Goal: Information Seeking & Learning: Find specific fact

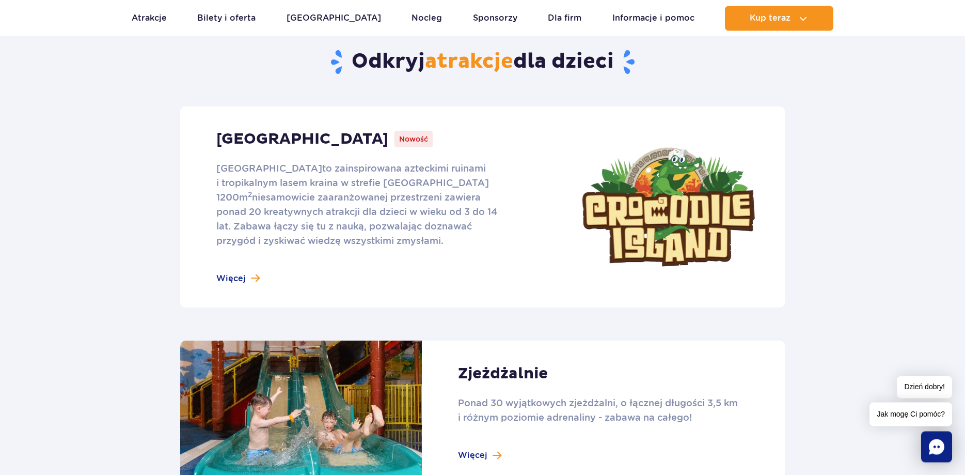
scroll to position [474, 0]
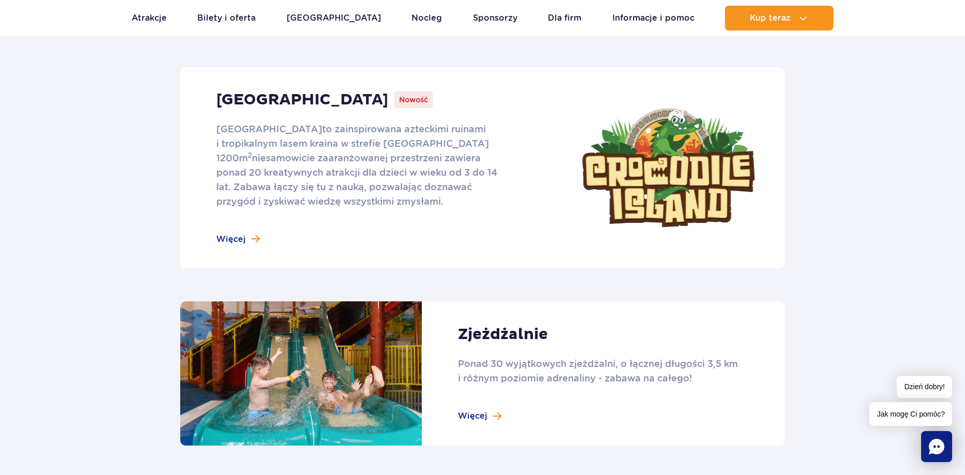
click at [241, 241] on link at bounding box center [482, 167] width 605 height 201
click at [501, 412] on link at bounding box center [482, 373] width 605 height 144
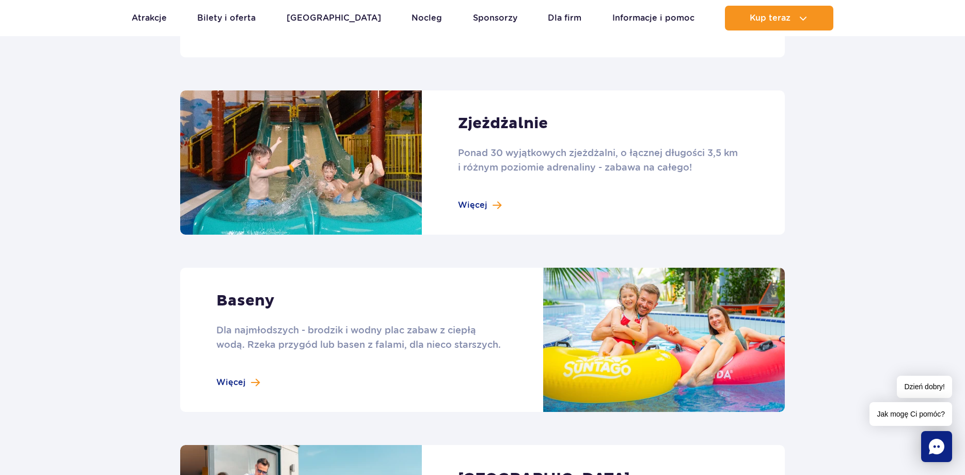
scroll to position [790, 0]
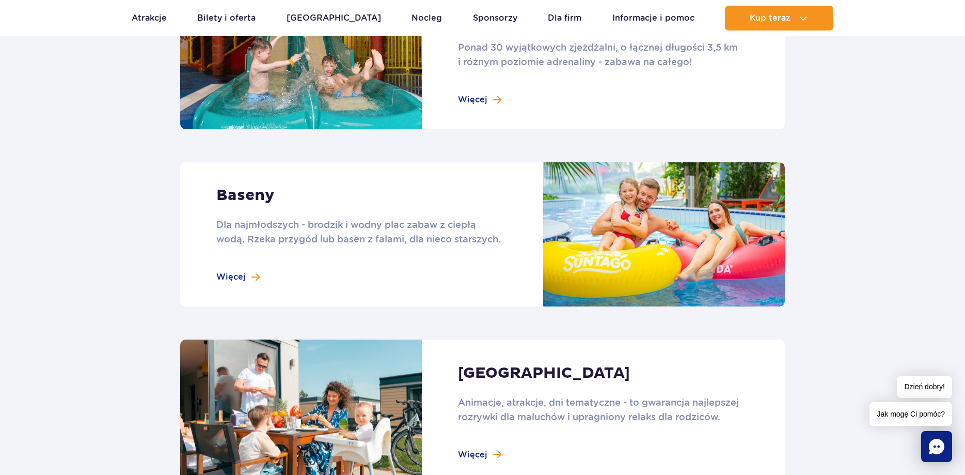
click at [246, 280] on link at bounding box center [482, 234] width 605 height 144
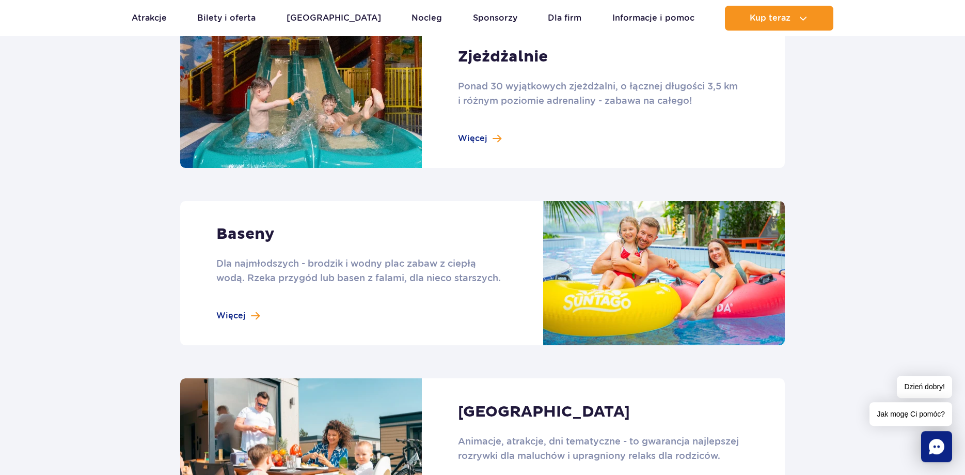
scroll to position [756, 0]
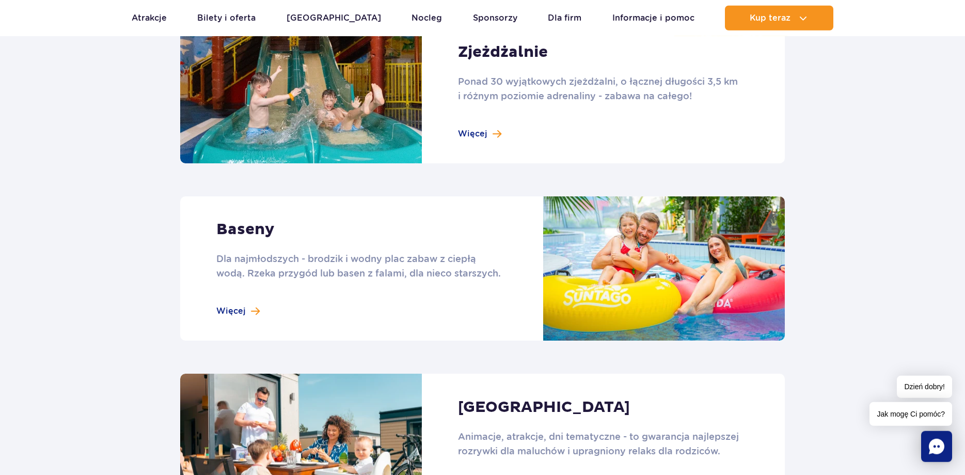
click at [228, 316] on link at bounding box center [482, 268] width 605 height 144
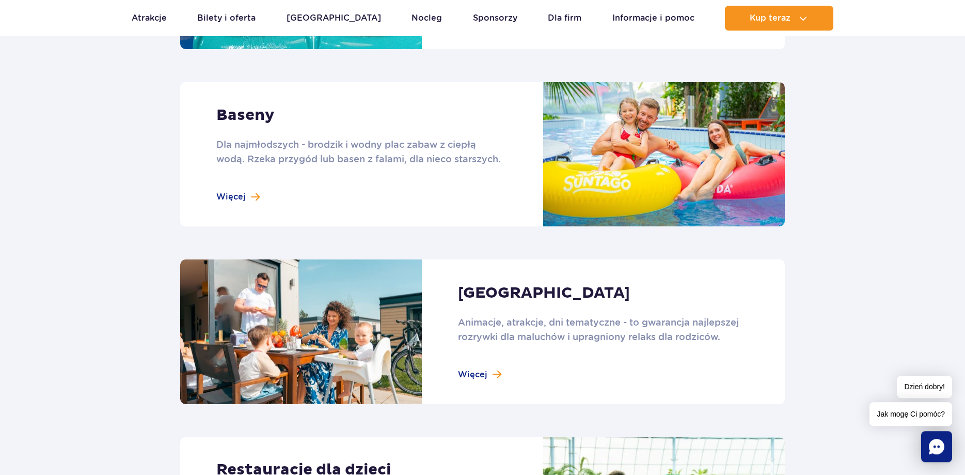
scroll to position [914, 0]
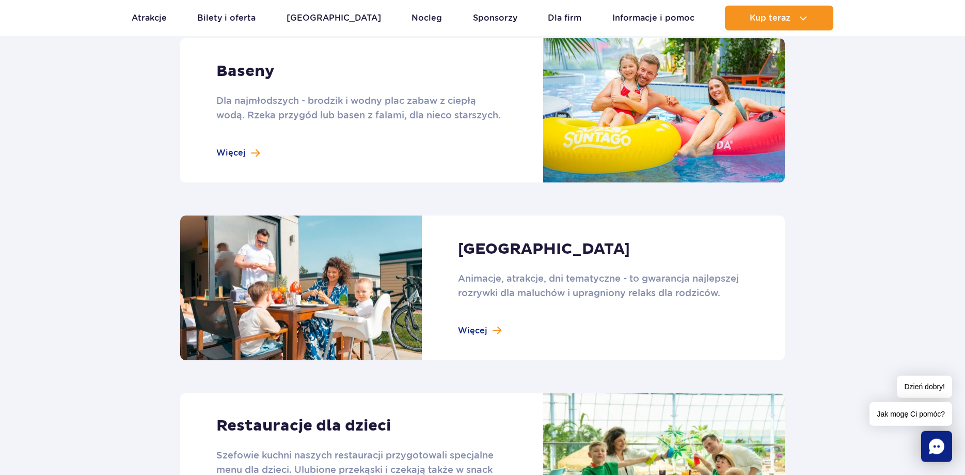
click at [478, 332] on link at bounding box center [482, 287] width 605 height 144
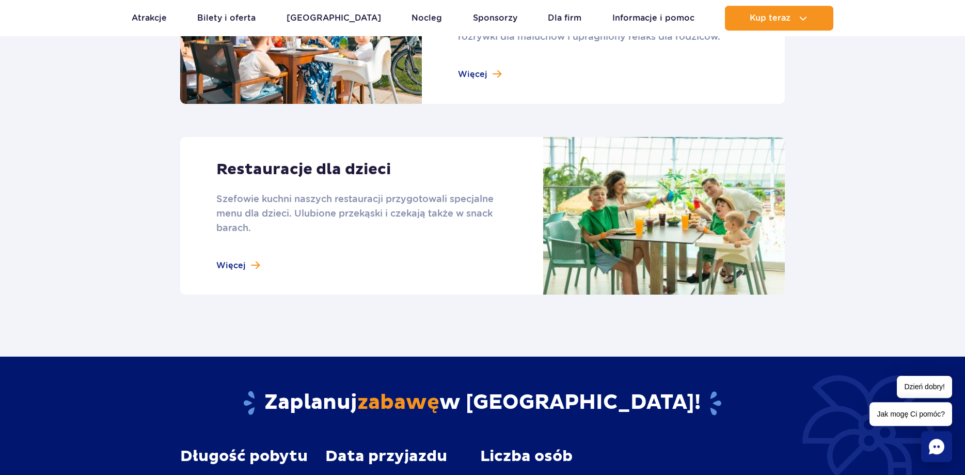
scroll to position [1178, 0]
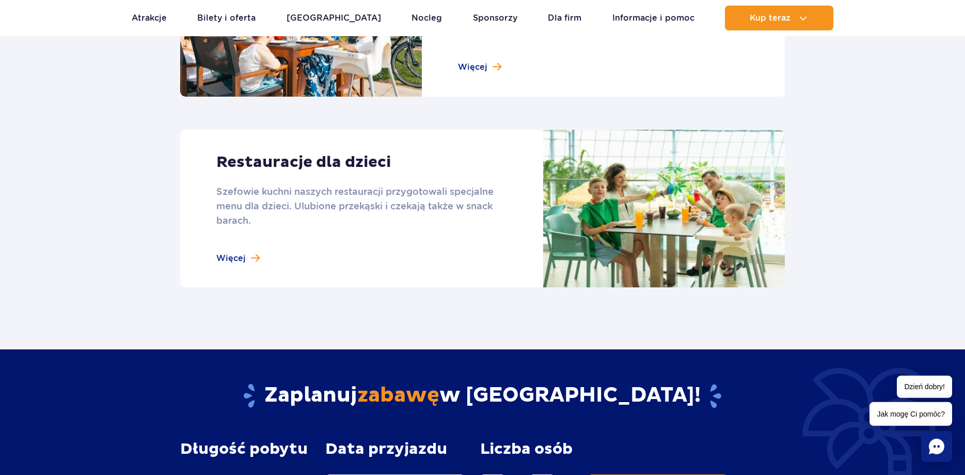
click at [247, 267] on link at bounding box center [482, 209] width 605 height 158
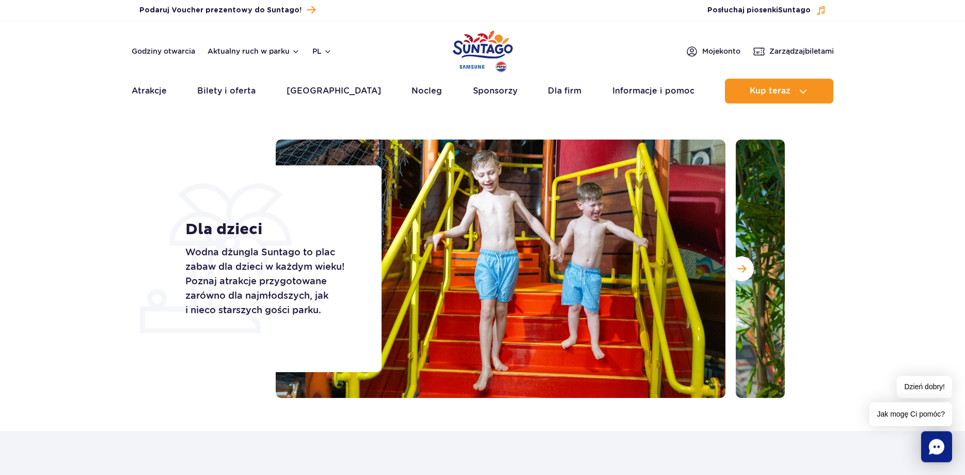
scroll to position [0, 0]
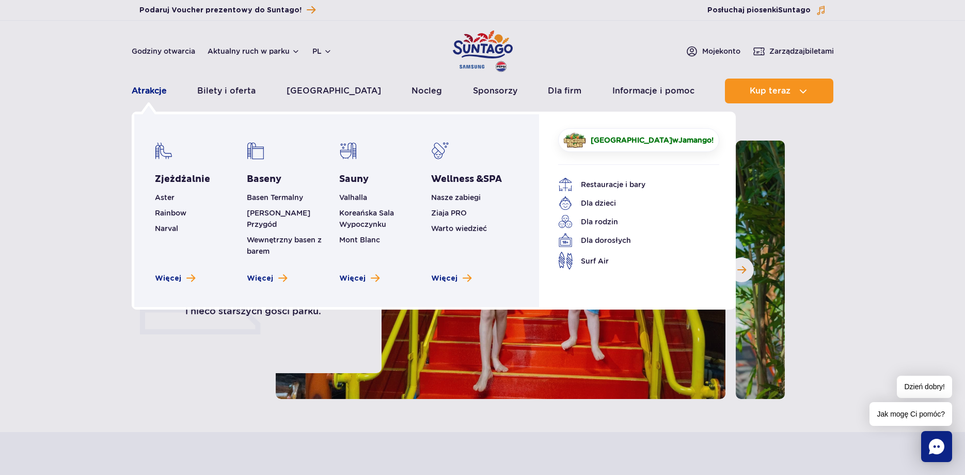
click at [154, 94] on link "Atrakcje" at bounding box center [149, 91] width 35 height 25
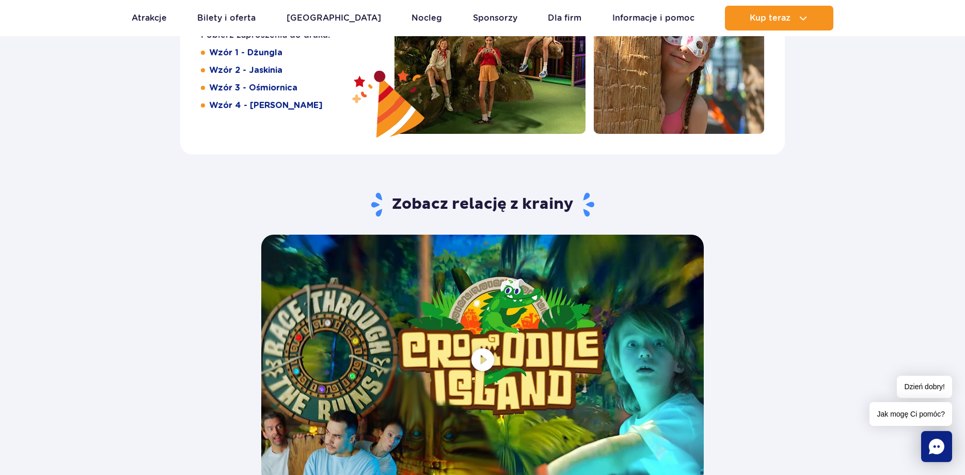
scroll to position [1686, 0]
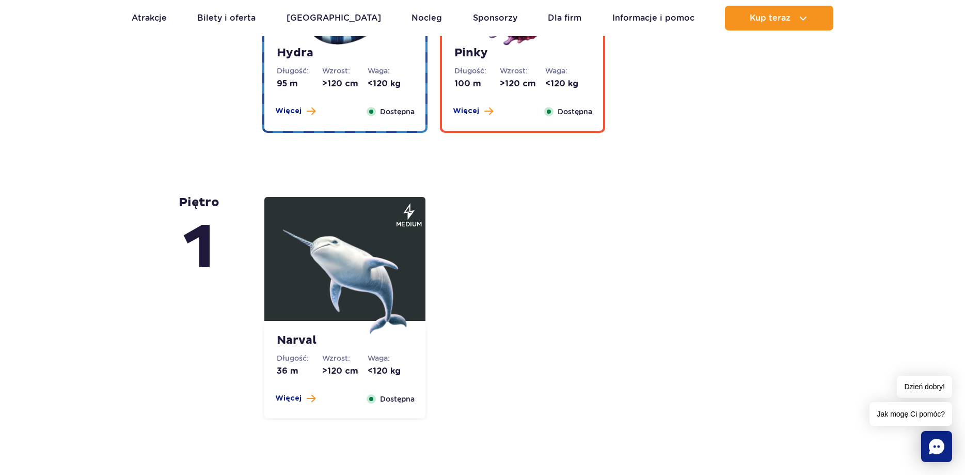
scroll to position [2212, 0]
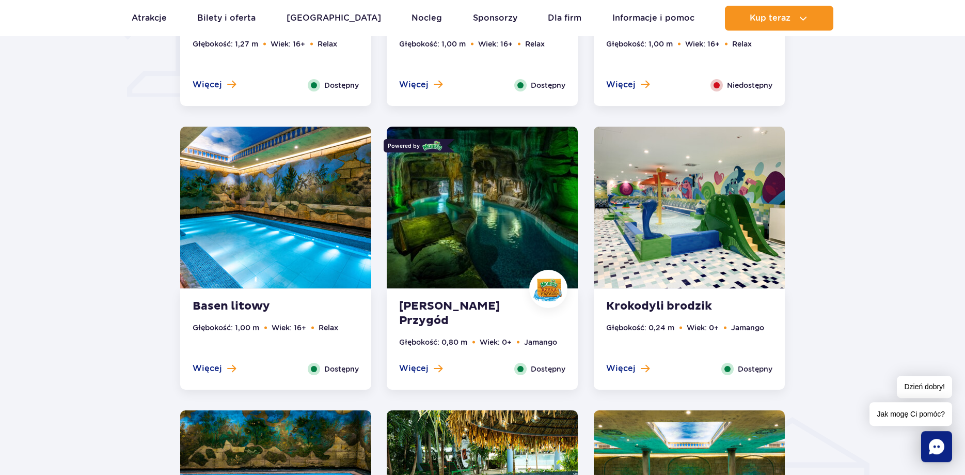
scroll to position [948, 0]
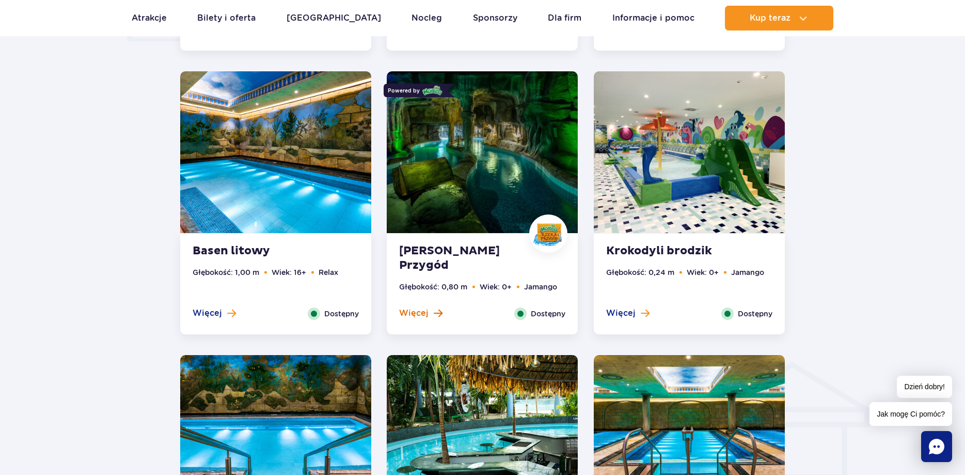
click at [428, 317] on button "Więcej" at bounding box center [420, 312] width 43 height 11
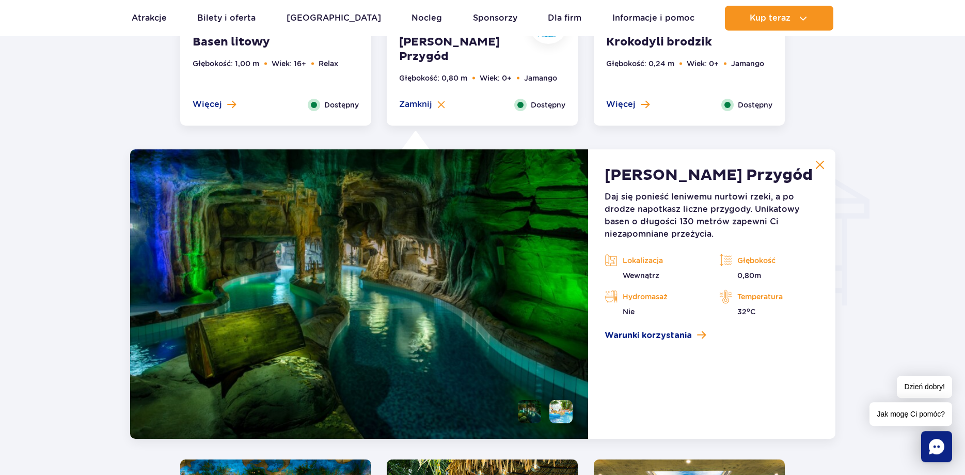
scroll to position [1086, 0]
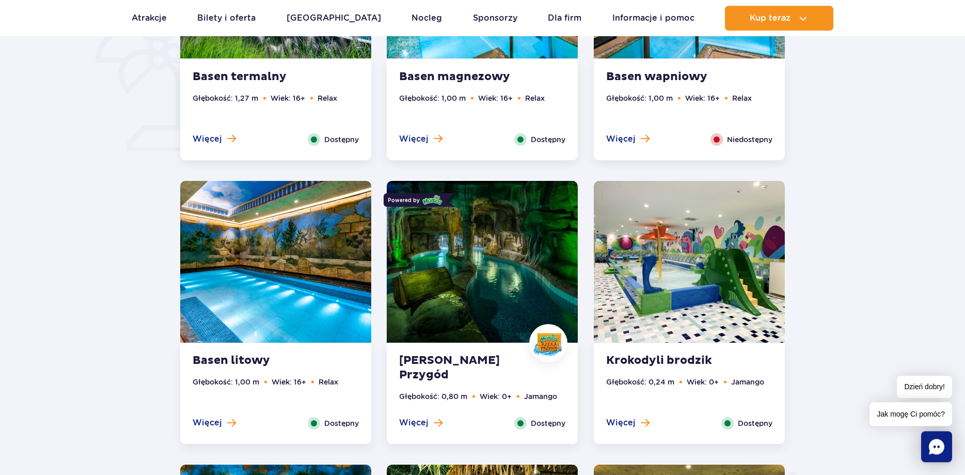
scroll to position [896, 0]
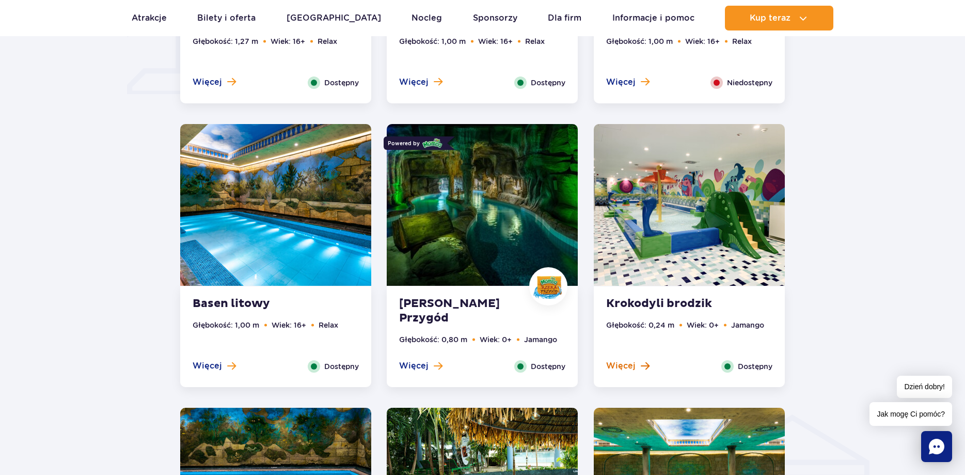
click at [630, 369] on span "Więcej" at bounding box center [620, 365] width 29 height 11
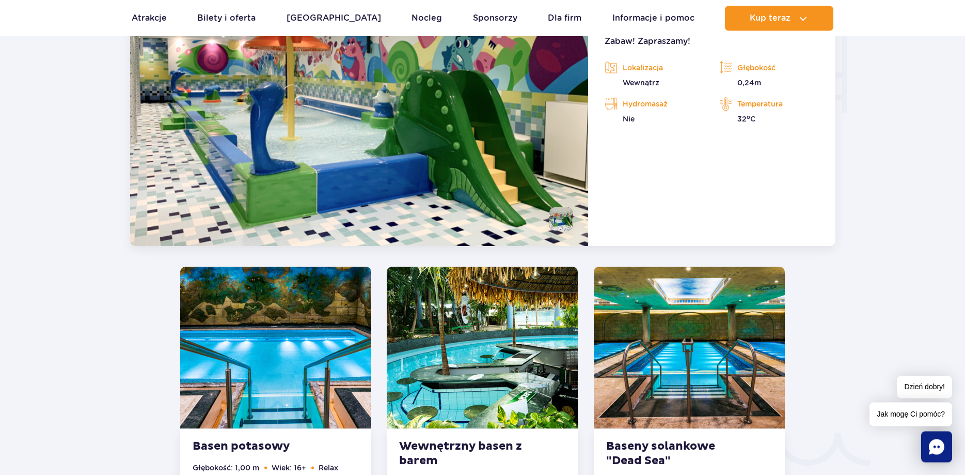
scroll to position [1139, 0]
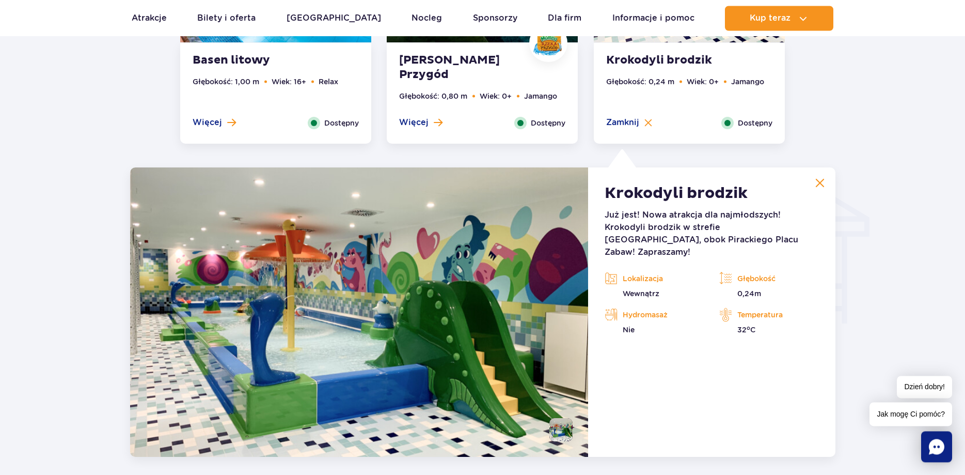
click at [818, 186] on img at bounding box center [819, 182] width 9 height 9
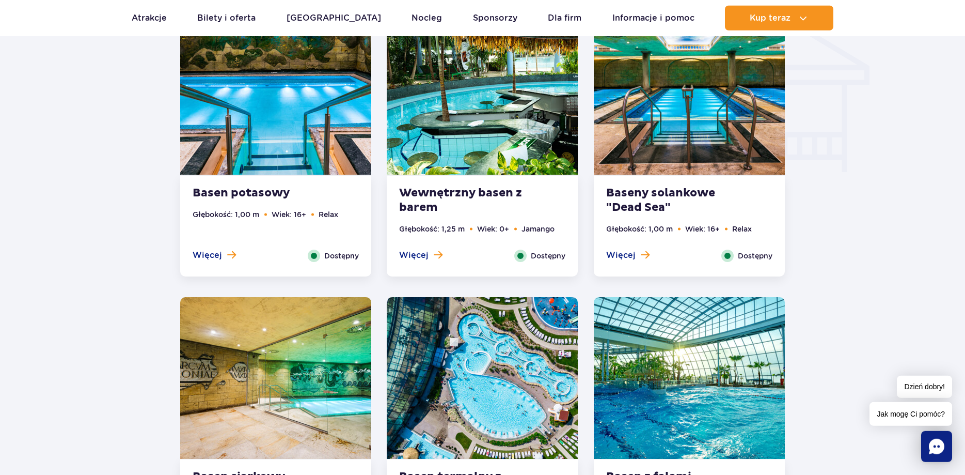
scroll to position [1297, 0]
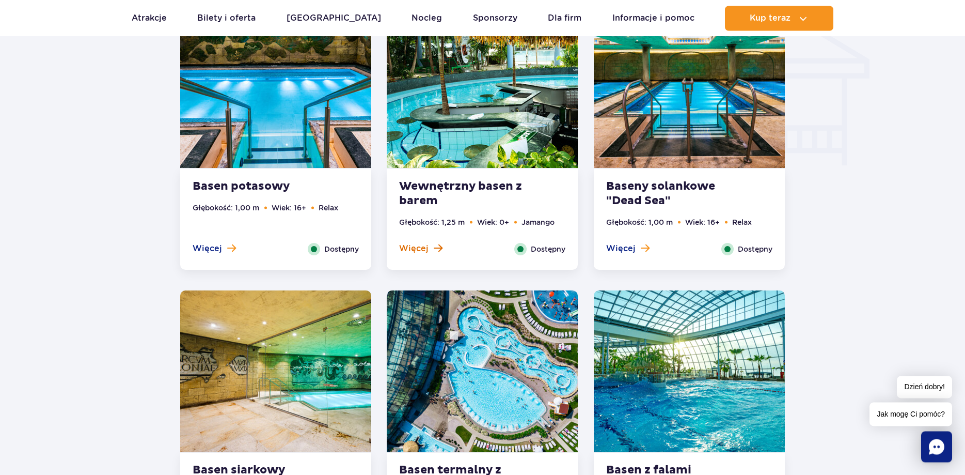
click at [428, 247] on button "Więcej" at bounding box center [420, 248] width 43 height 11
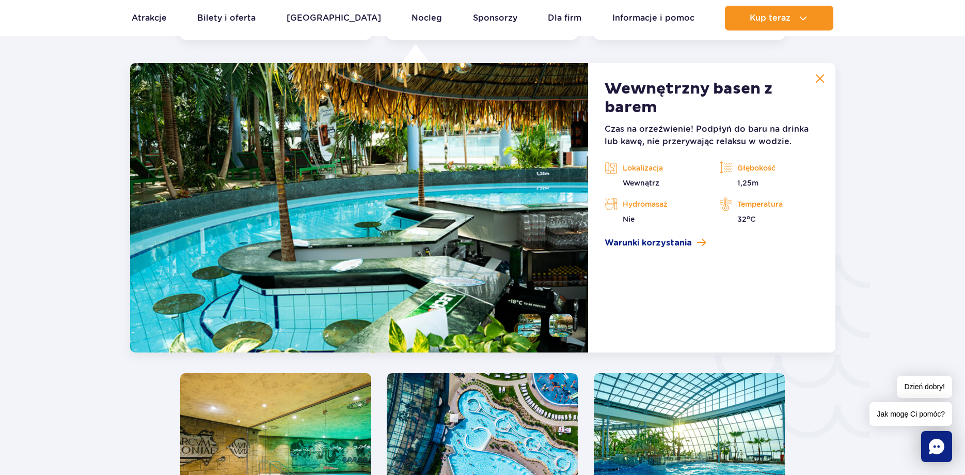
scroll to position [1528, 0]
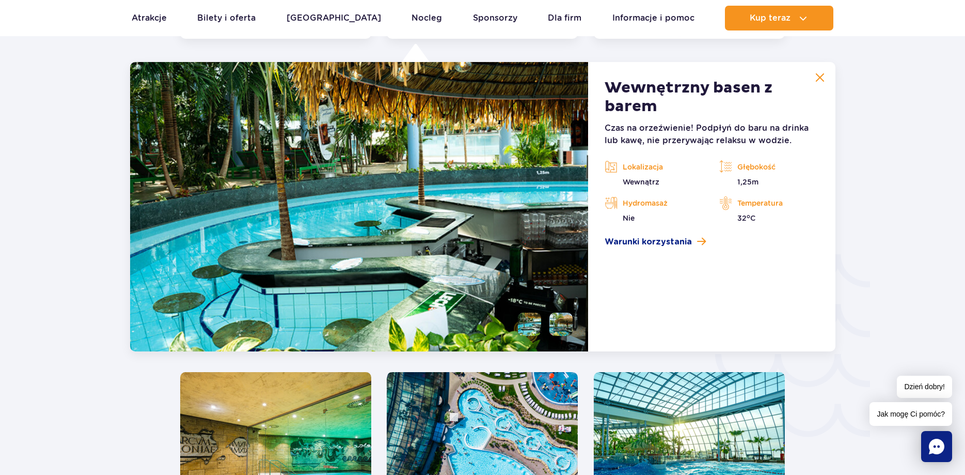
click at [819, 80] on img at bounding box center [819, 77] width 9 height 9
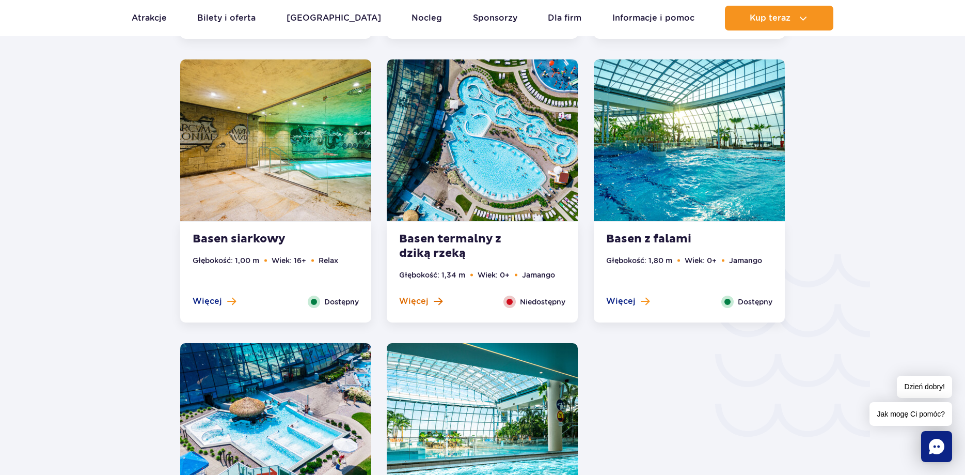
click at [419, 303] on span "Więcej" at bounding box center [413, 300] width 29 height 11
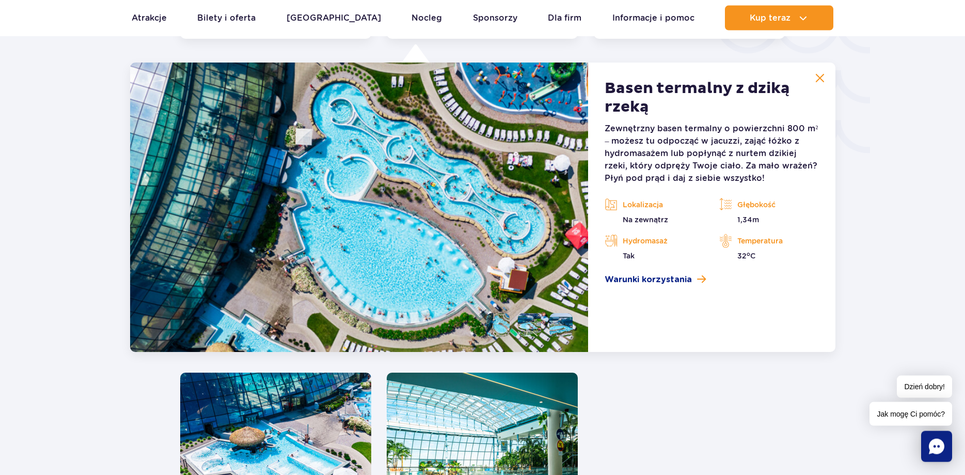
scroll to position [1812, 0]
click at [817, 77] on img at bounding box center [819, 77] width 9 height 9
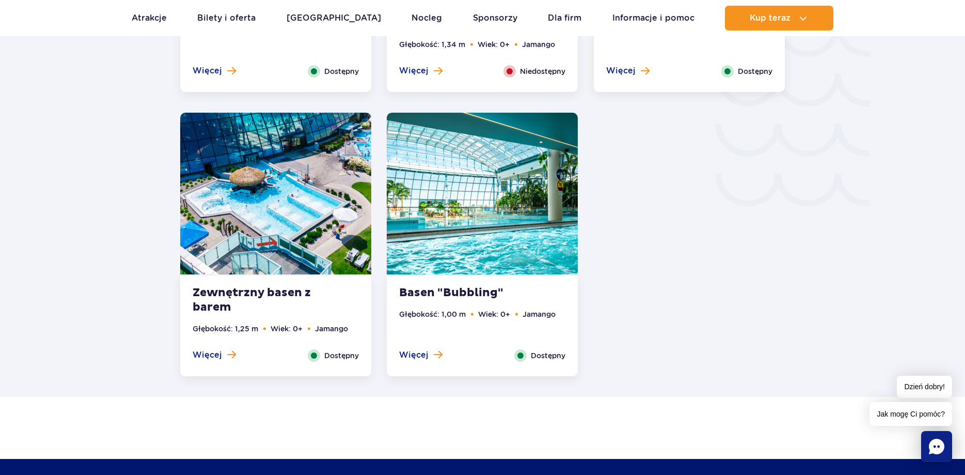
scroll to position [1759, 0]
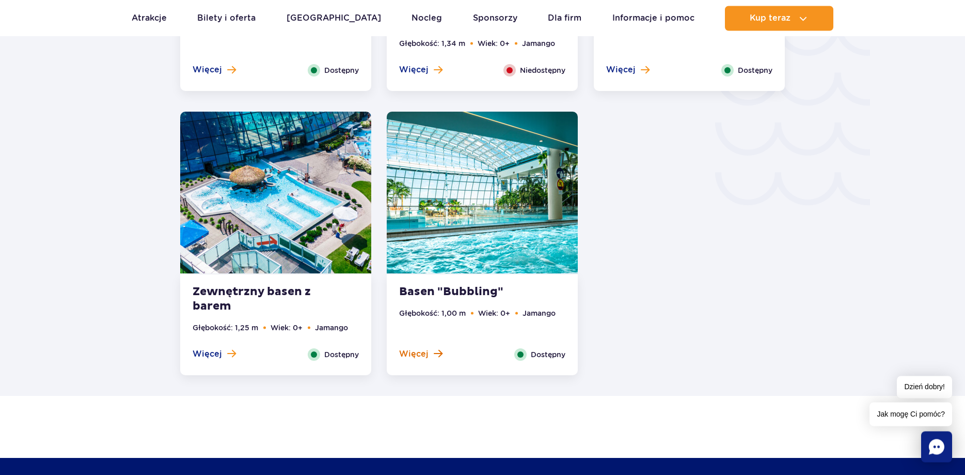
click at [426, 352] on span "Więcej" at bounding box center [413, 353] width 29 height 11
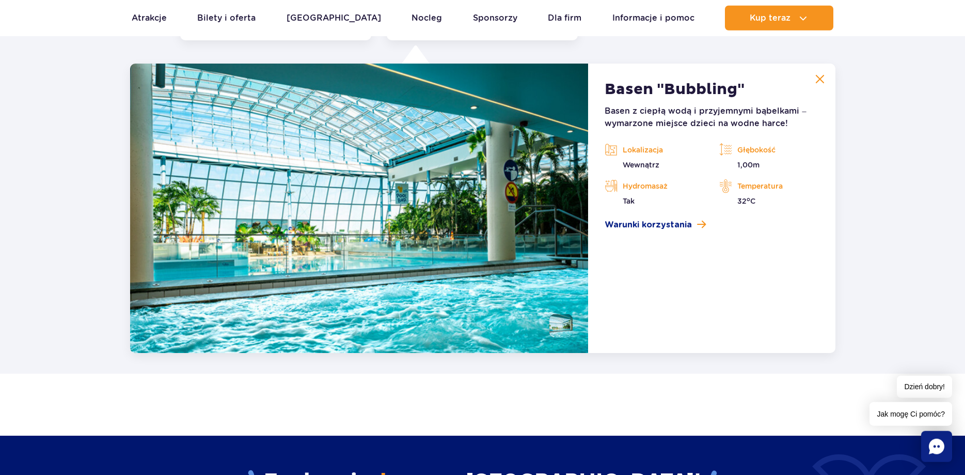
scroll to position [2095, 0]
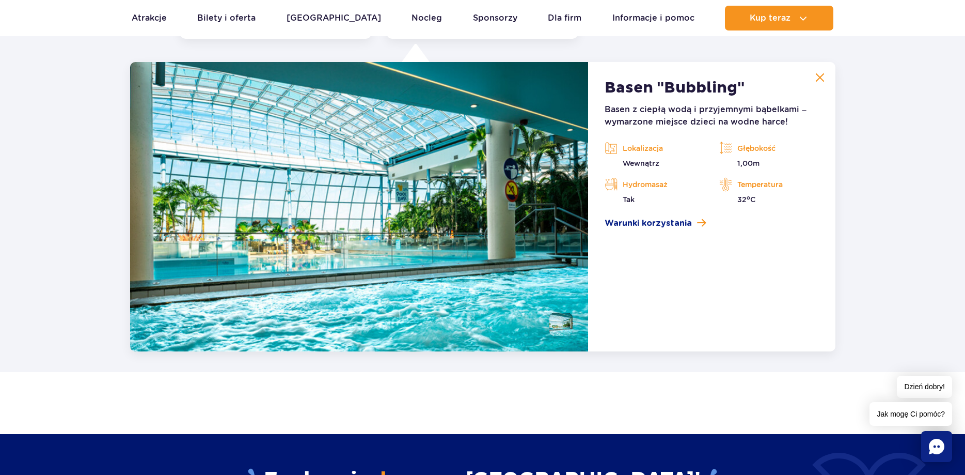
click at [822, 77] on img at bounding box center [819, 77] width 9 height 9
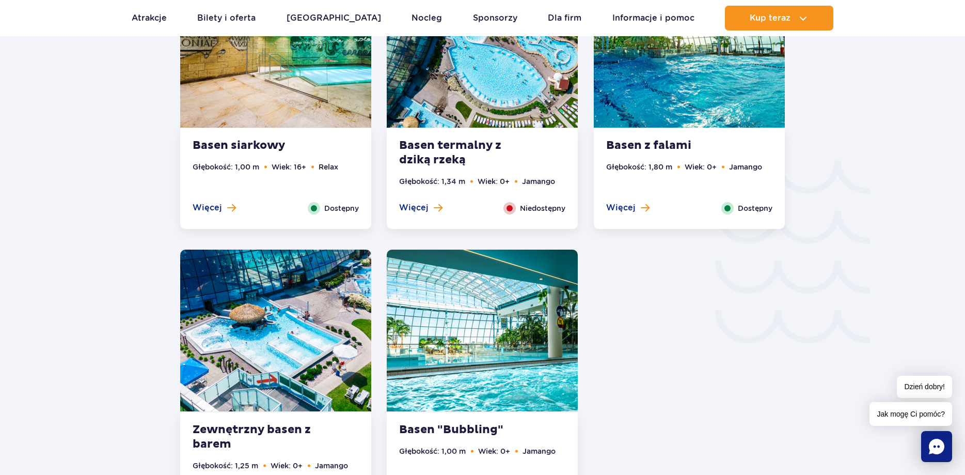
scroll to position [1568, 0]
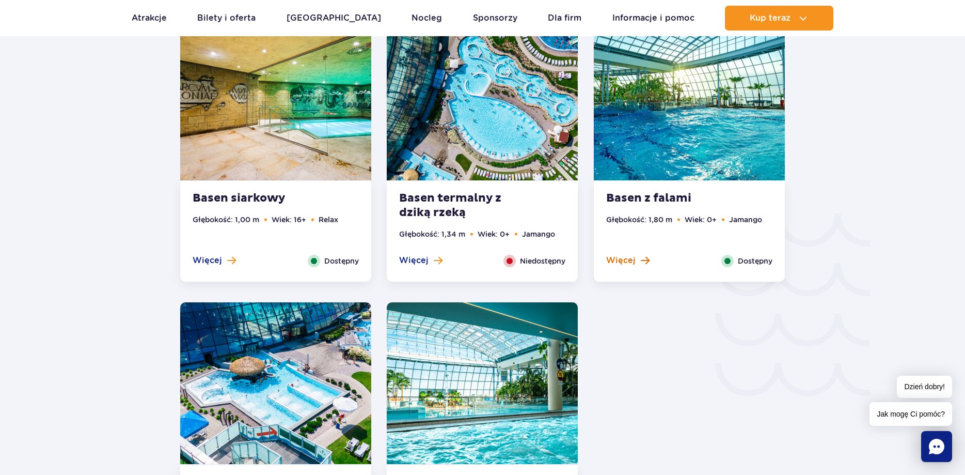
click at [621, 257] on span "Więcej" at bounding box center [620, 260] width 29 height 11
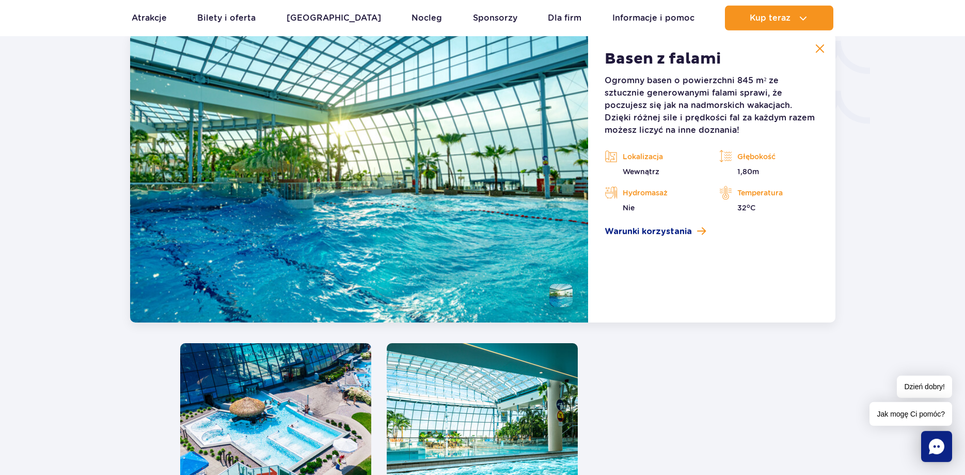
scroll to position [1759, 0]
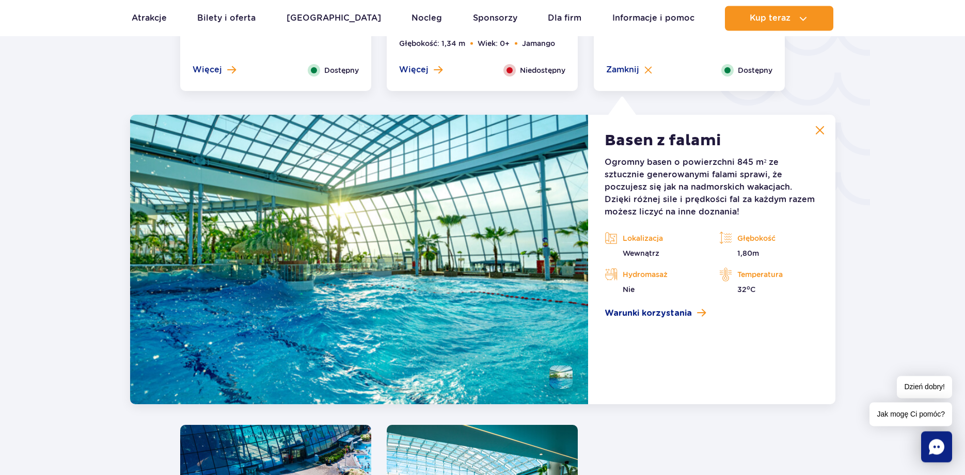
click at [819, 131] on img at bounding box center [819, 129] width 9 height 9
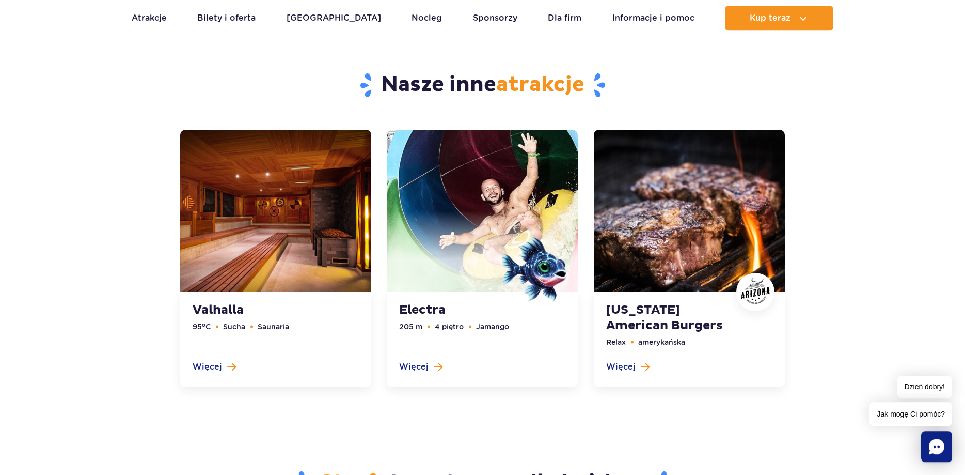
scroll to position [2391, 0]
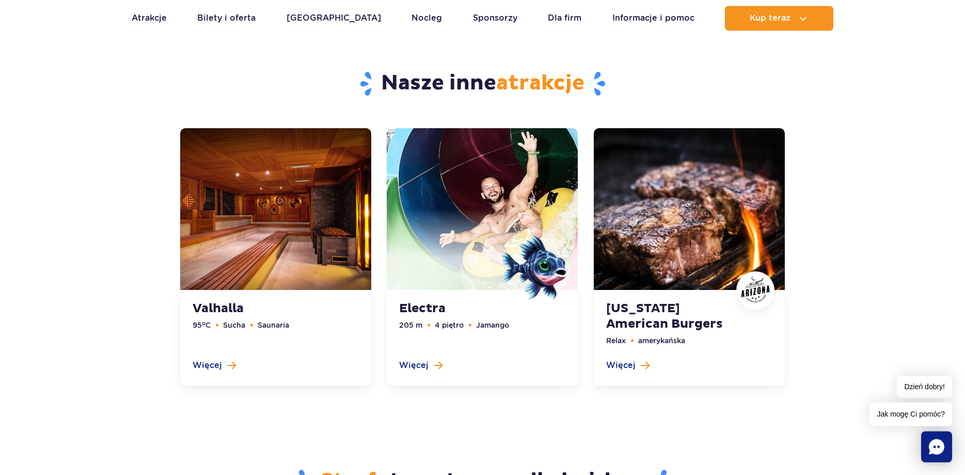
click at [418, 366] on link at bounding box center [482, 257] width 191 height 258
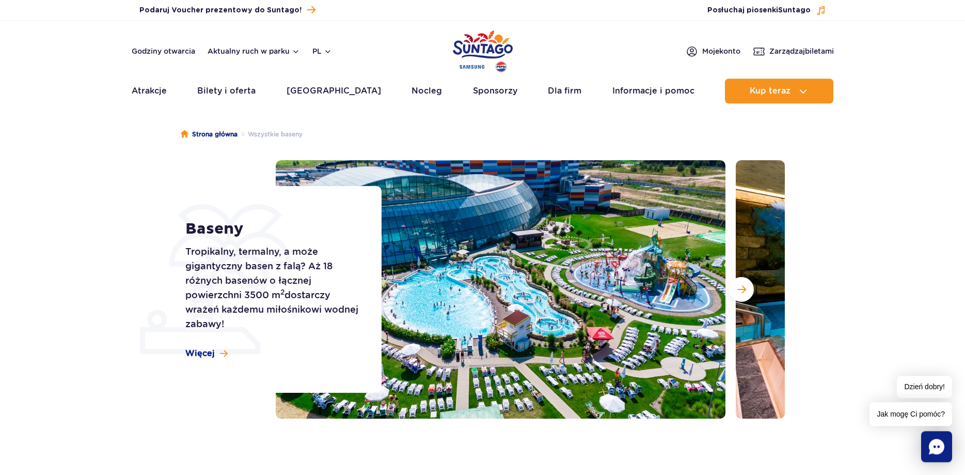
scroll to position [0, 0]
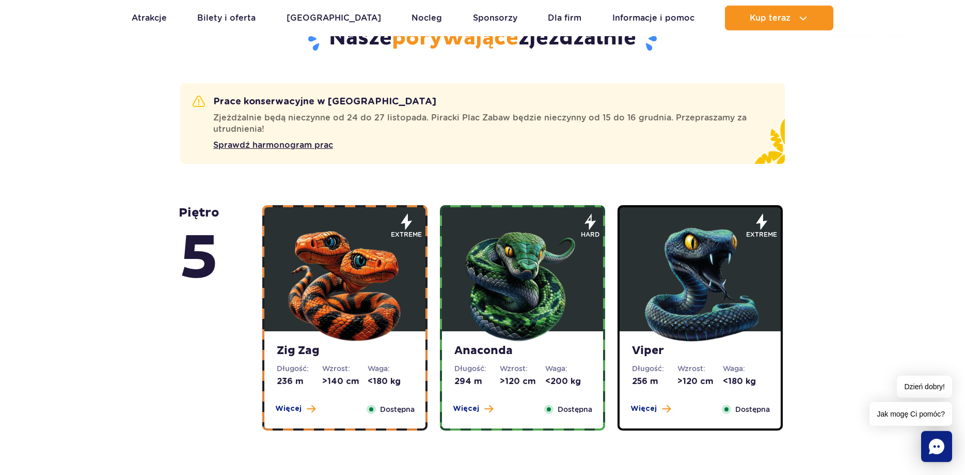
scroll to position [393, 0]
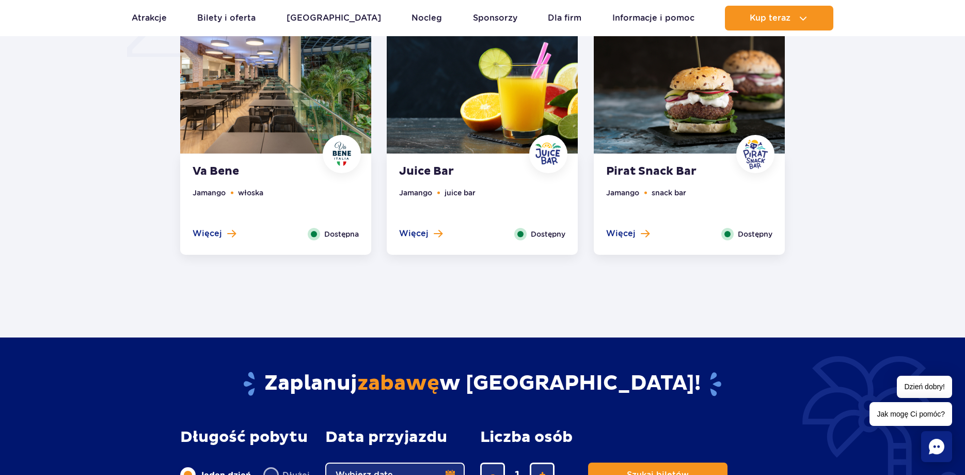
scroll to position [843, 0]
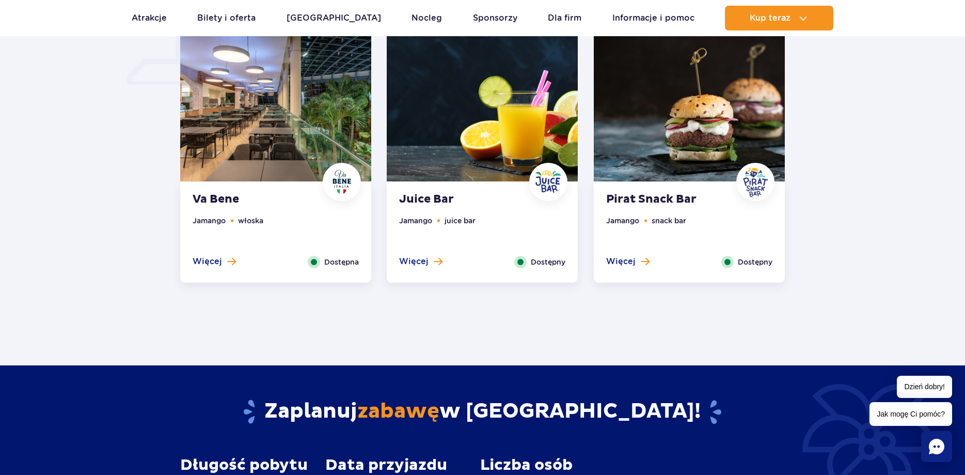
click at [615, 271] on div "Pirat Snack Bar Jamango snack bar Więcej Zamknij Dostępny" at bounding box center [689, 232] width 191 height 101
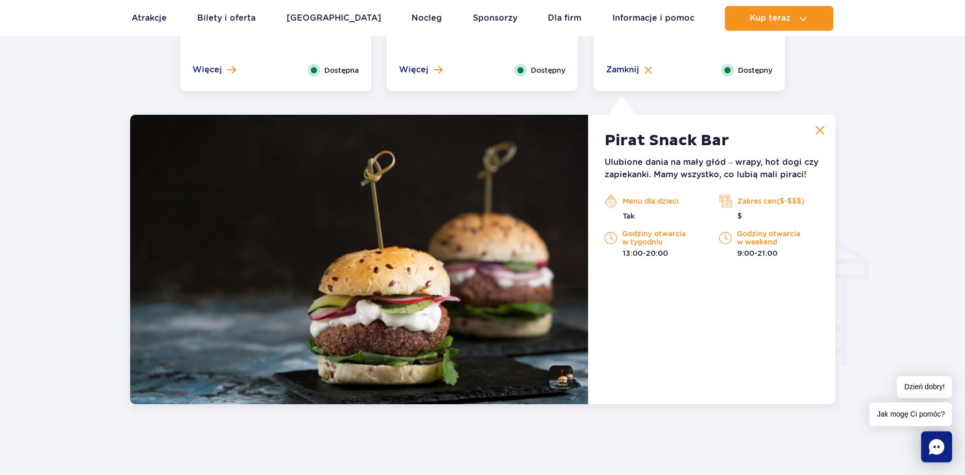
scroll to position [876, 0]
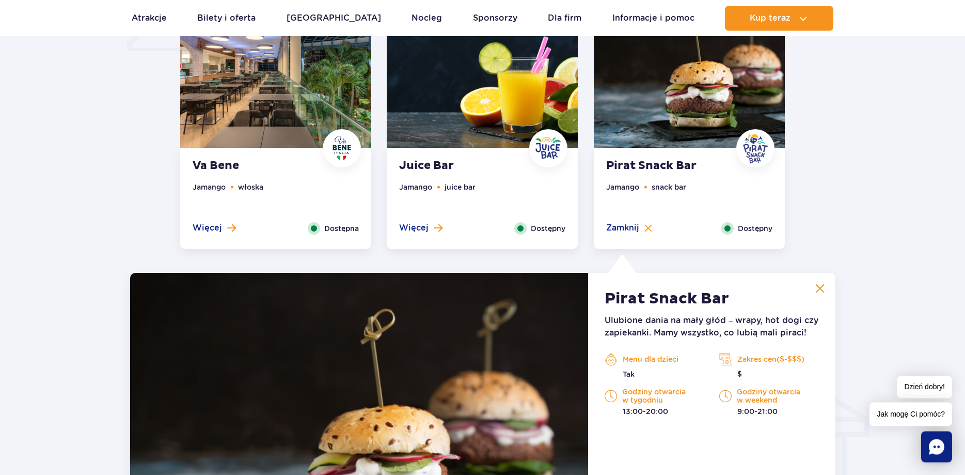
click at [818, 290] on img at bounding box center [819, 288] width 9 height 9
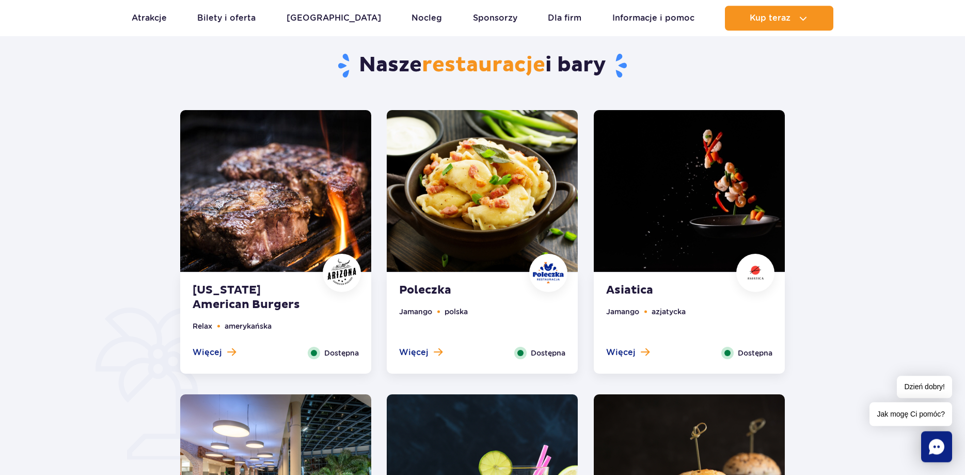
scroll to position [455, 0]
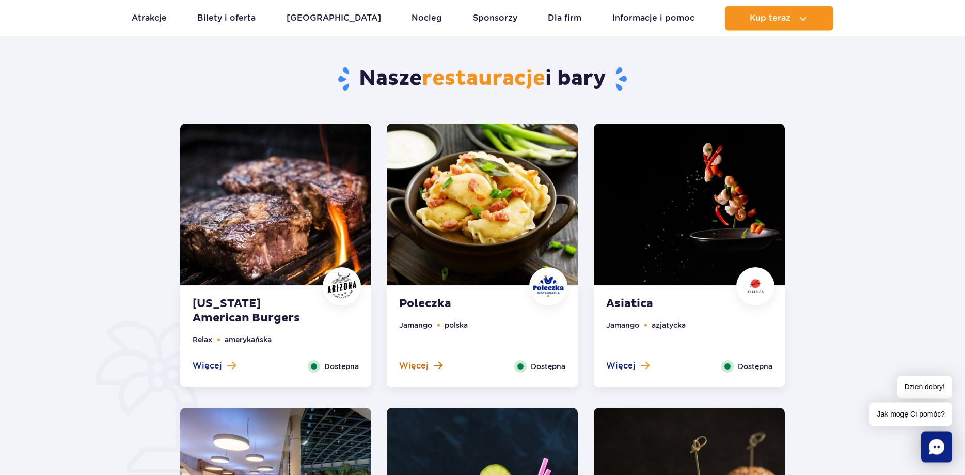
click at [434, 367] on span at bounding box center [438, 364] width 9 height 9
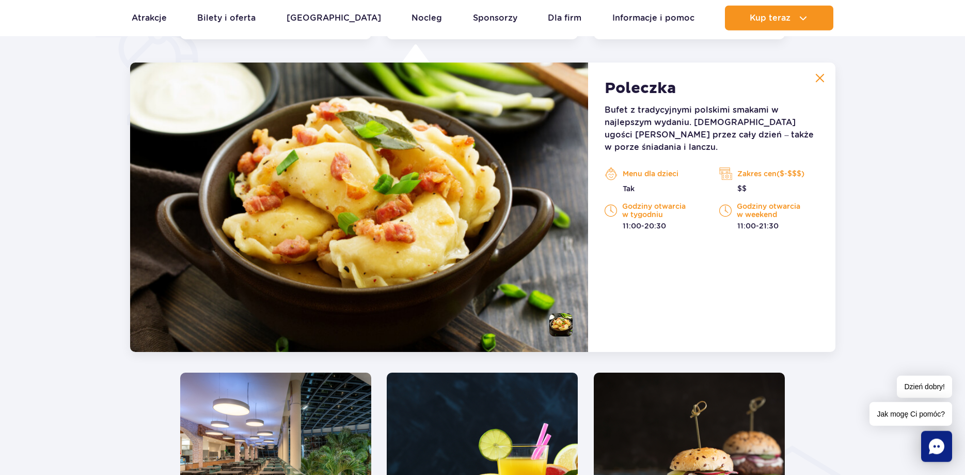
scroll to position [803, 0]
click at [822, 77] on img at bounding box center [819, 77] width 9 height 9
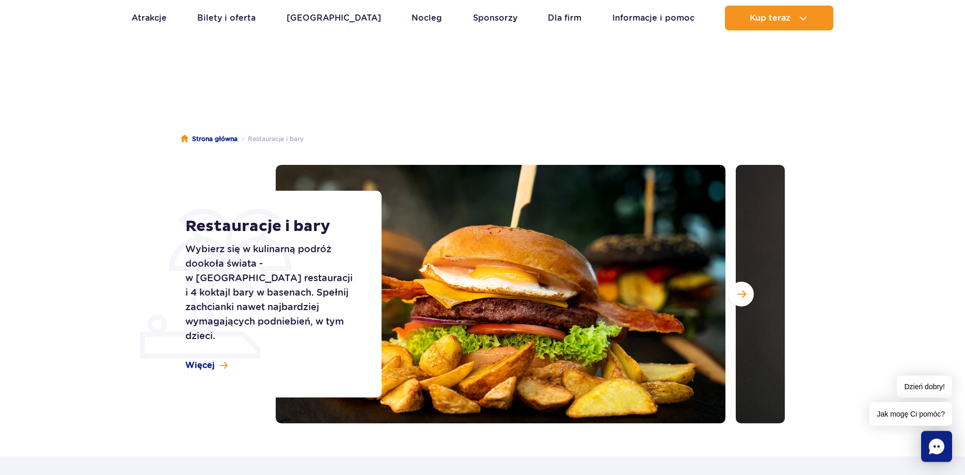
scroll to position [0, 0]
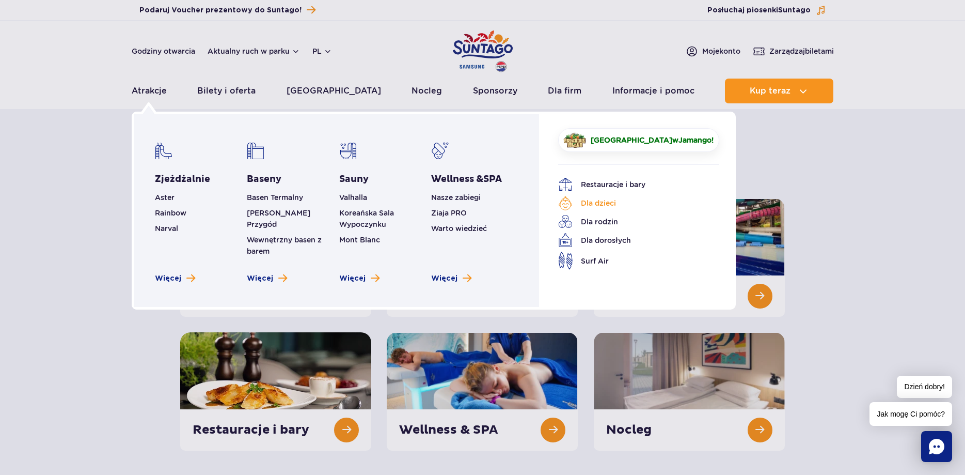
click at [585, 206] on link "Dla dzieci" at bounding box center [631, 203] width 146 height 14
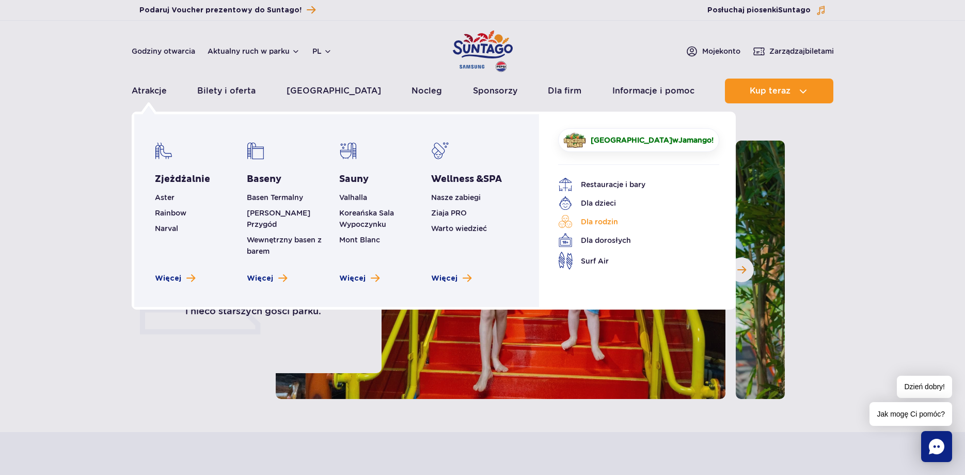
click at [594, 221] on link "Dla rodzin" at bounding box center [631, 221] width 146 height 14
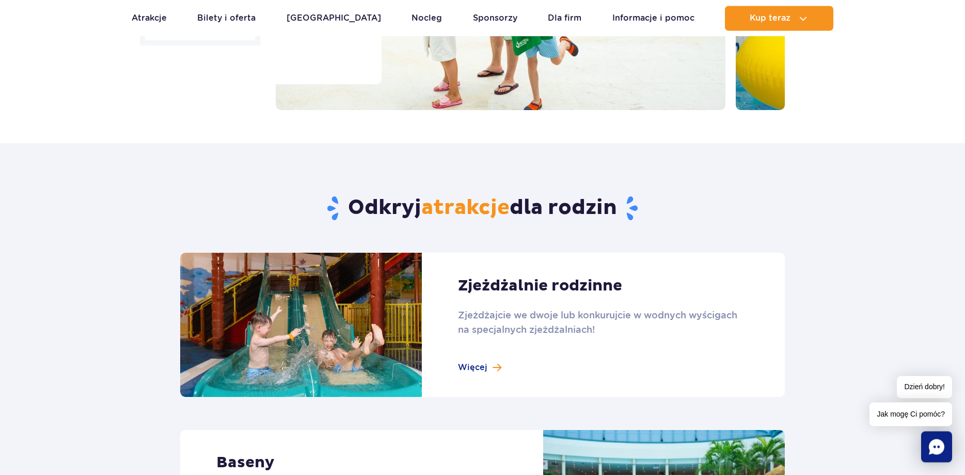
scroll to position [316, 0]
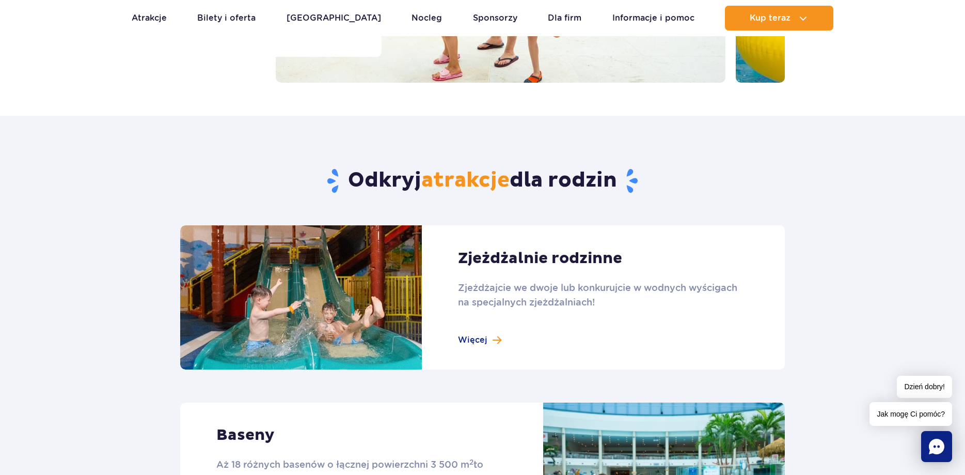
click at [482, 337] on link at bounding box center [482, 297] width 605 height 144
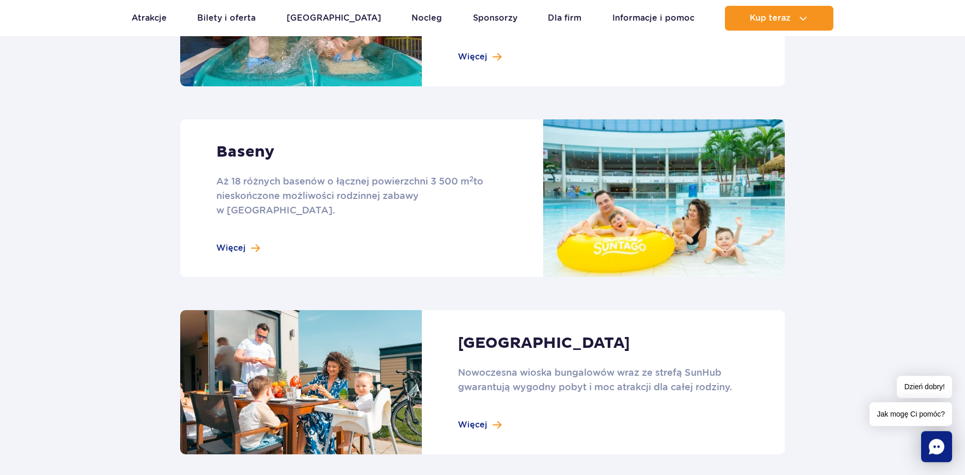
scroll to position [527, 0]
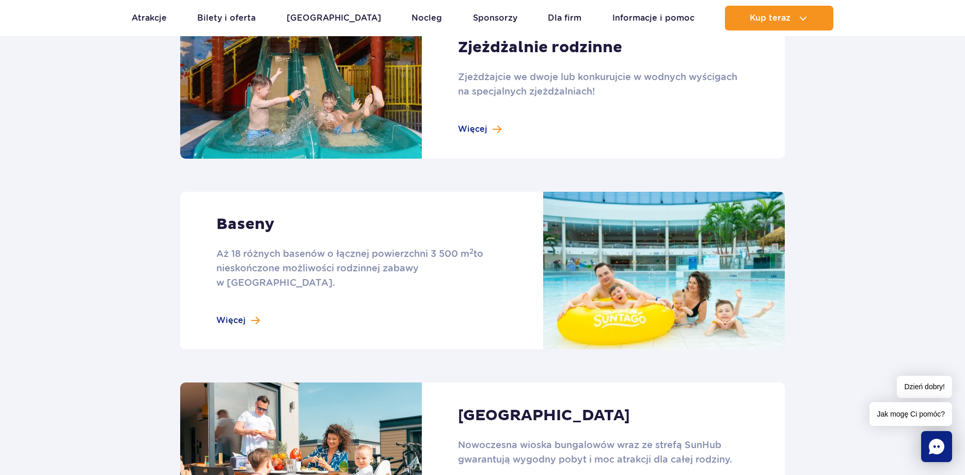
click at [235, 303] on link at bounding box center [482, 271] width 605 height 158
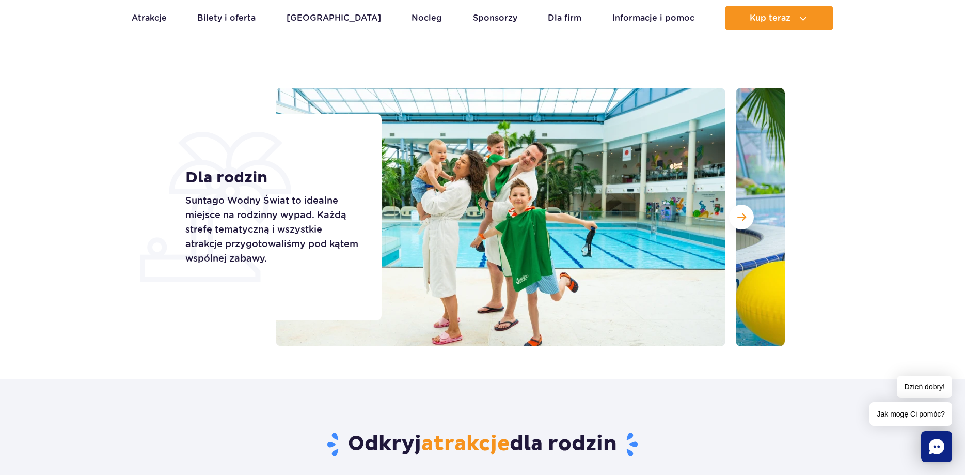
scroll to position [0, 0]
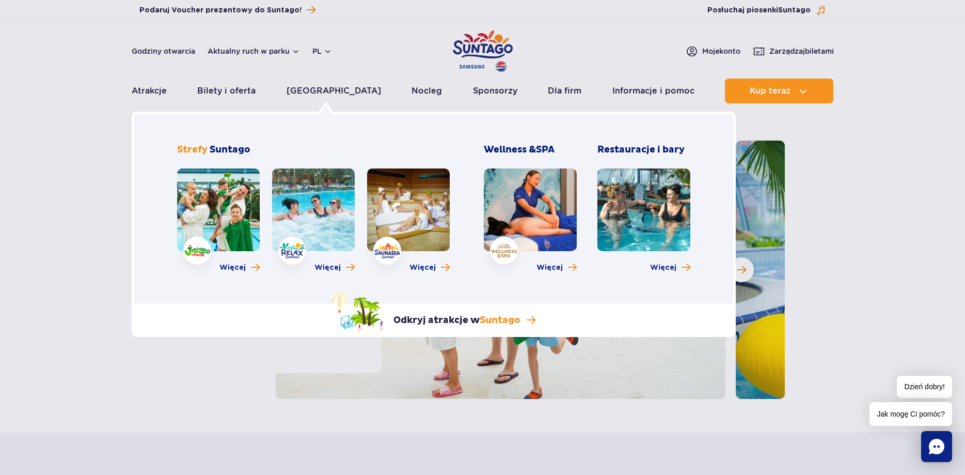
click at [217, 232] on link at bounding box center [218, 209] width 83 height 83
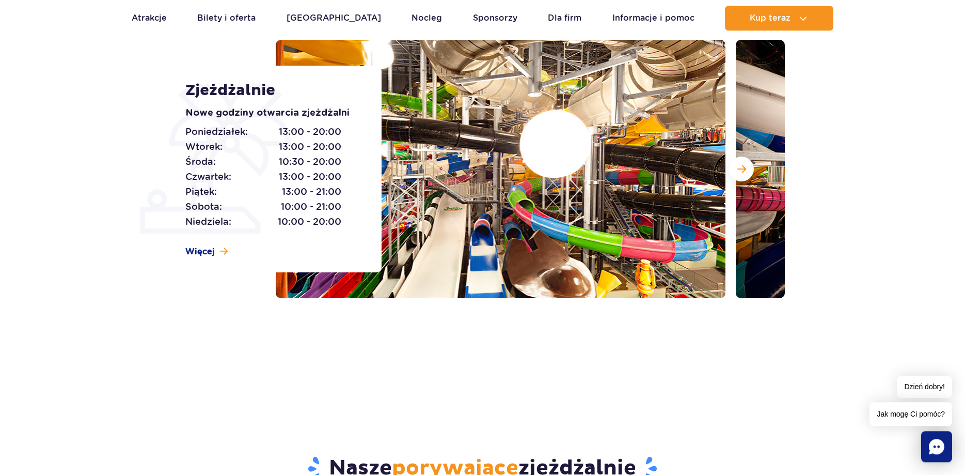
scroll to position [105, 0]
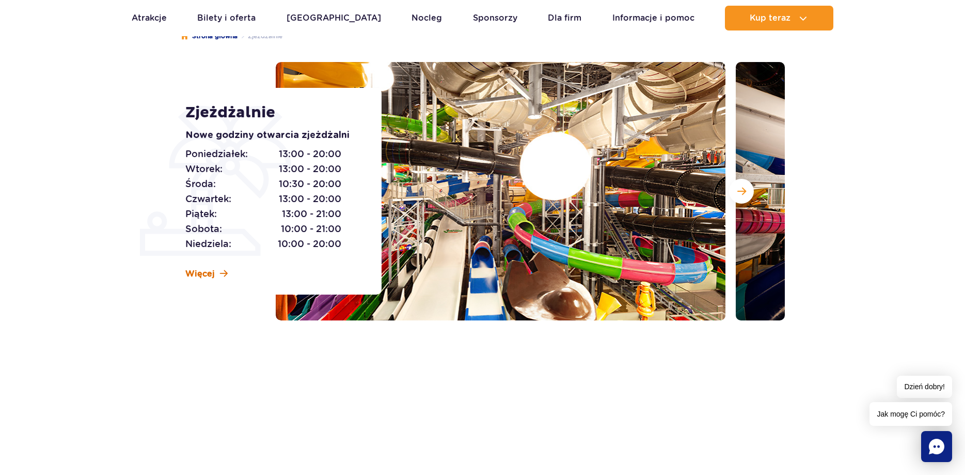
click at [212, 274] on span "Więcej" at bounding box center [199, 273] width 29 height 11
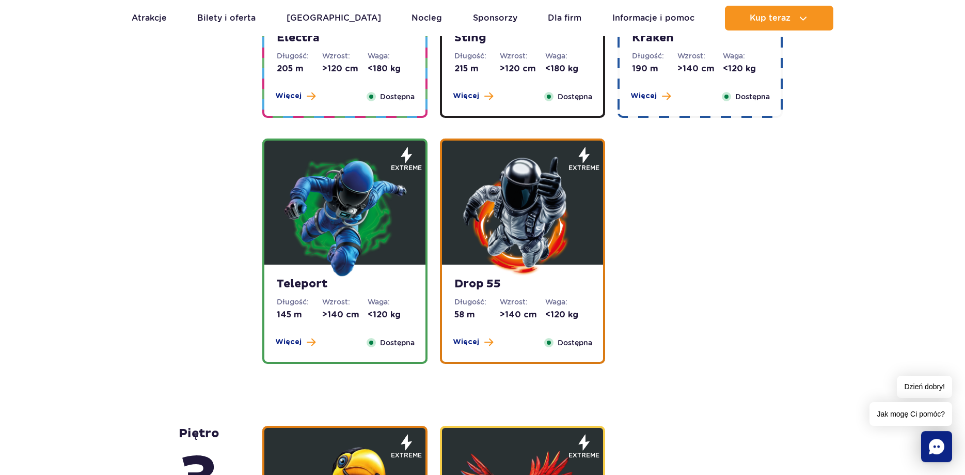
scroll to position [1153, 0]
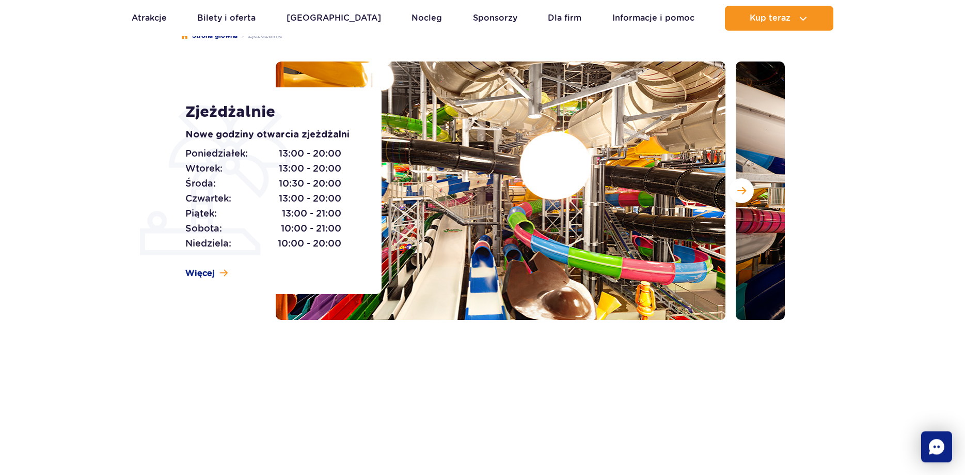
scroll to position [105, 0]
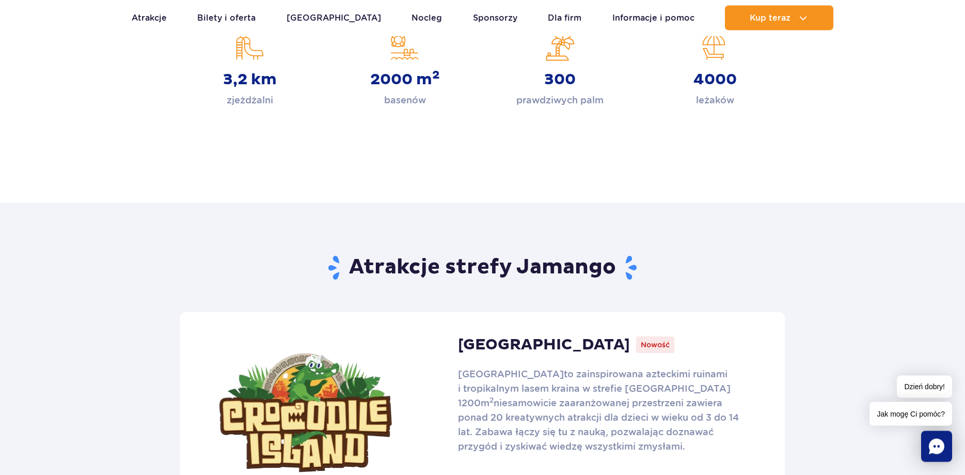
scroll to position [579, 0]
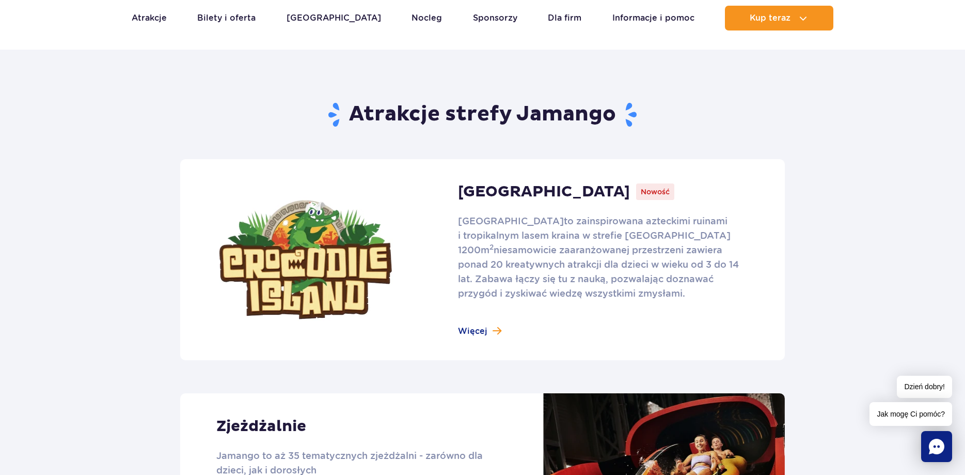
click at [477, 330] on link at bounding box center [482, 259] width 605 height 201
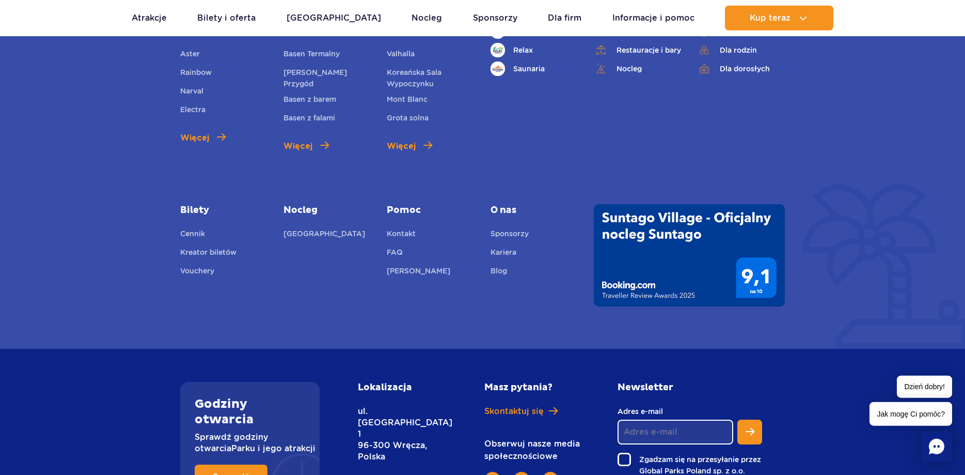
scroll to position [2791, 0]
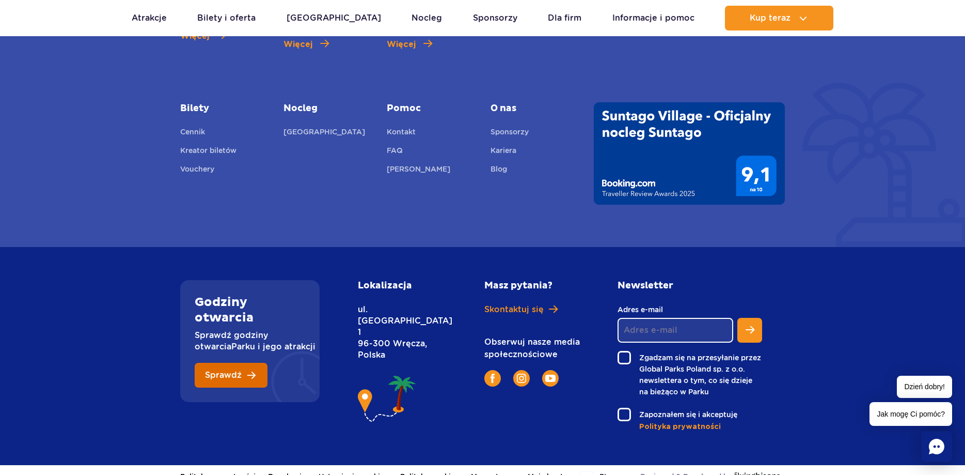
click at [241, 371] on span "Sprawdź" at bounding box center [223, 375] width 37 height 8
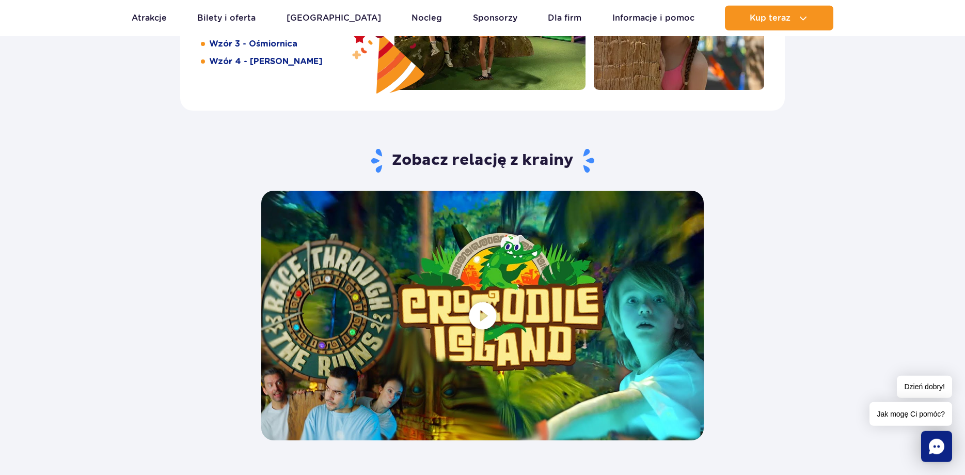
scroll to position [1844, 0]
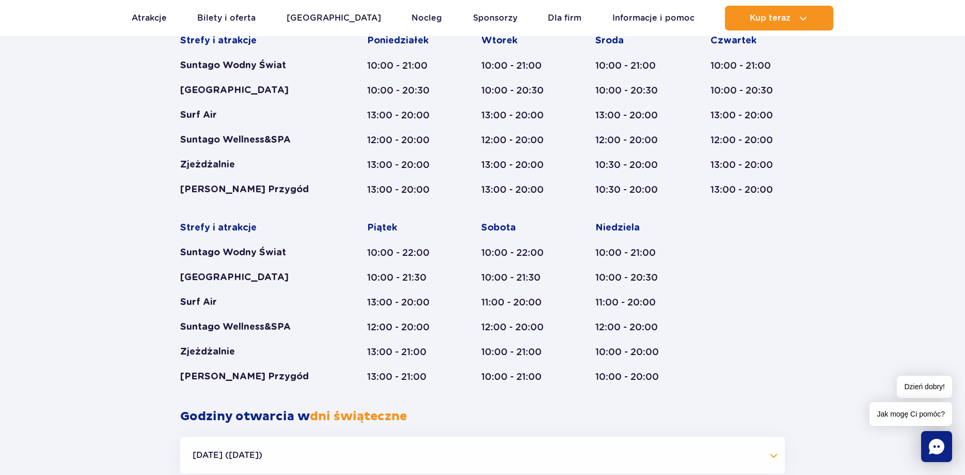
scroll to position [653, 0]
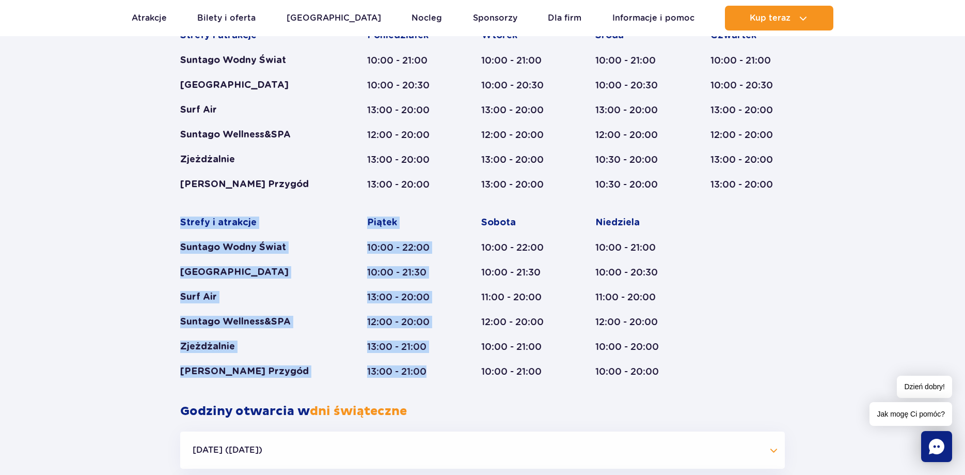
drag, startPoint x: 179, startPoint y: 221, endPoint x: 432, endPoint y: 380, distance: 299.2
click at [432, 380] on div "Styczeń - Grudzień Dni świąteczne Strefy i atrakcje Suntago Wodny Świat Crocodi…" at bounding box center [482, 200] width 620 height 406
copy div "Strefy i atrakcje Suntago Wodny Świat Crocodile Island Surf Air Suntago Wellnes…"
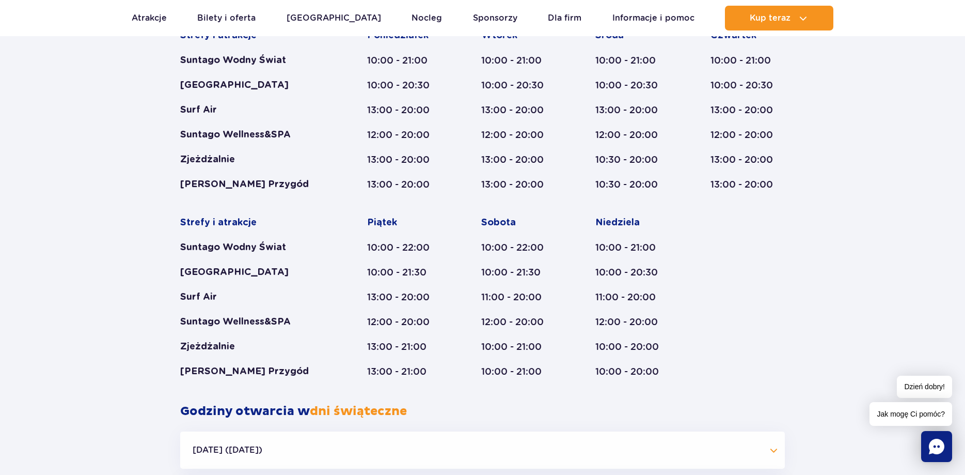
click at [776, 257] on div "Strefy i atrakcje Suntago Wodny Świat Crocodile Island Surf Air Suntago Wellnes…" at bounding box center [482, 203] width 605 height 348
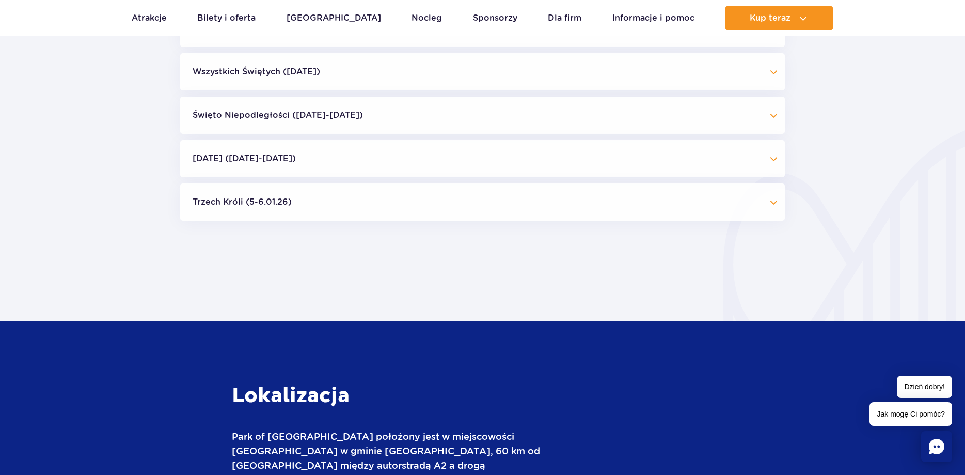
scroll to position [1233, 0]
